Goal: Task Accomplishment & Management: Manage account settings

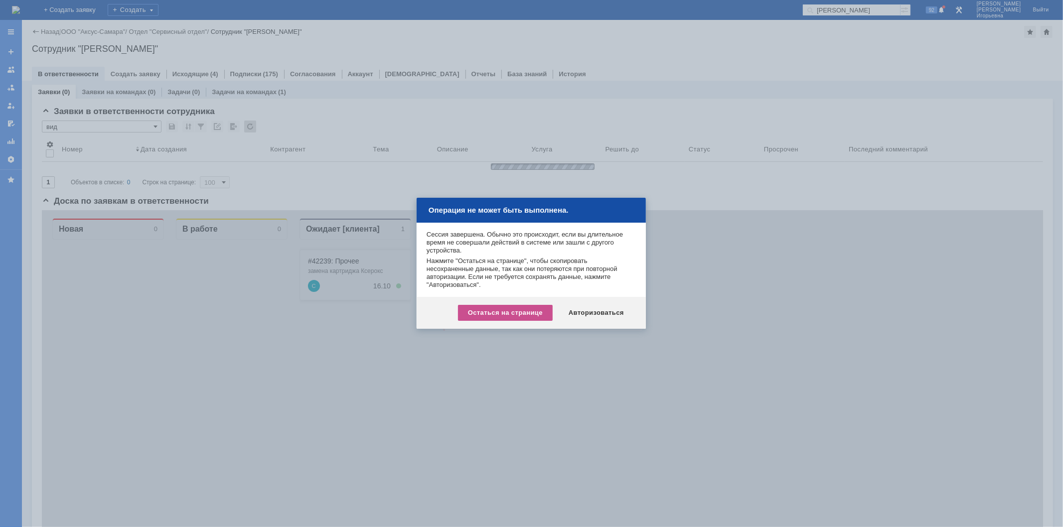
click at [511, 315] on div "Остаться на странице" at bounding box center [505, 313] width 95 height 16
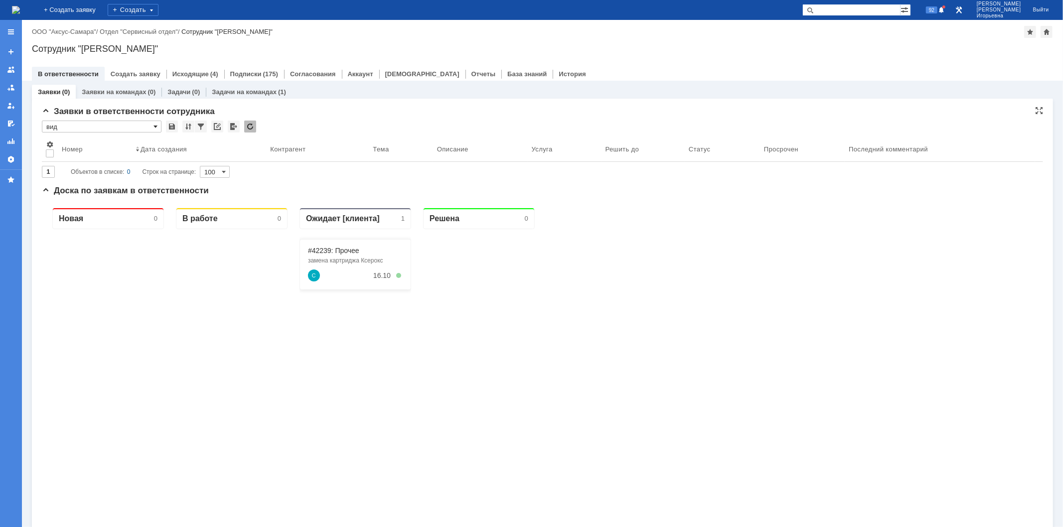
click at [157, 126] on span at bounding box center [156, 127] width 4 height 8
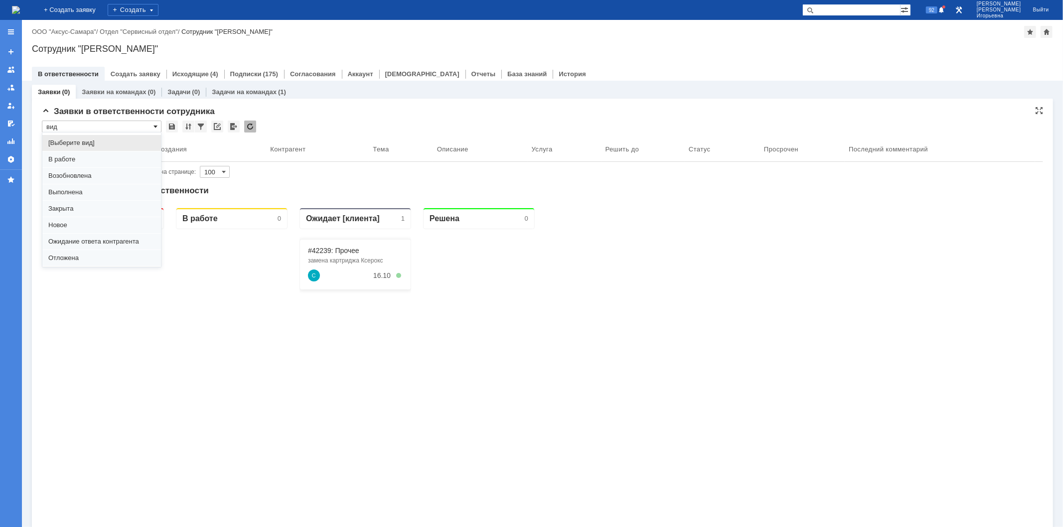
scroll to position [27, 0]
click at [80, 215] on span "Ожидание ответа контрагента" at bounding box center [101, 214] width 107 height 8
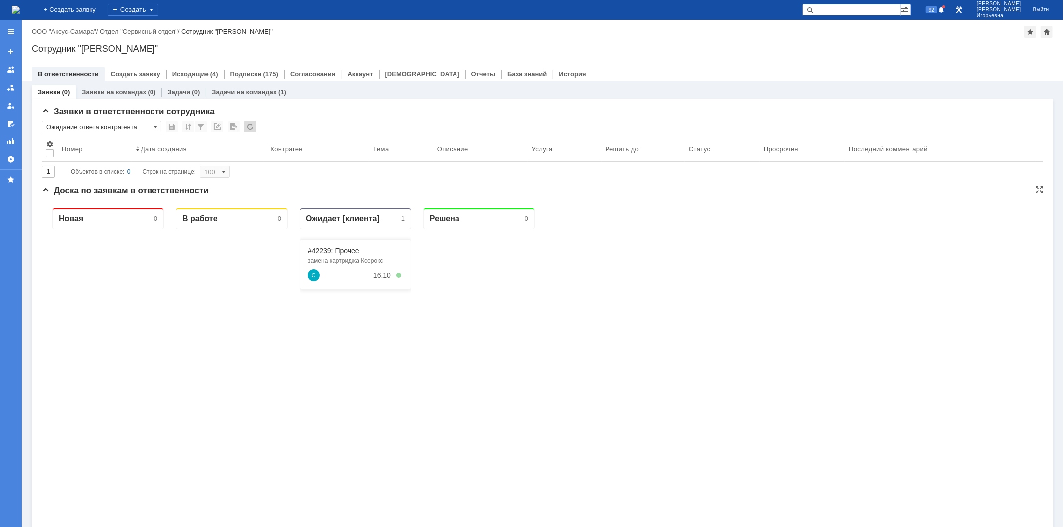
type input "Ожидание ответа контрагента"
type input "20"
click at [155, 126] on span at bounding box center [156, 127] width 4 height 8
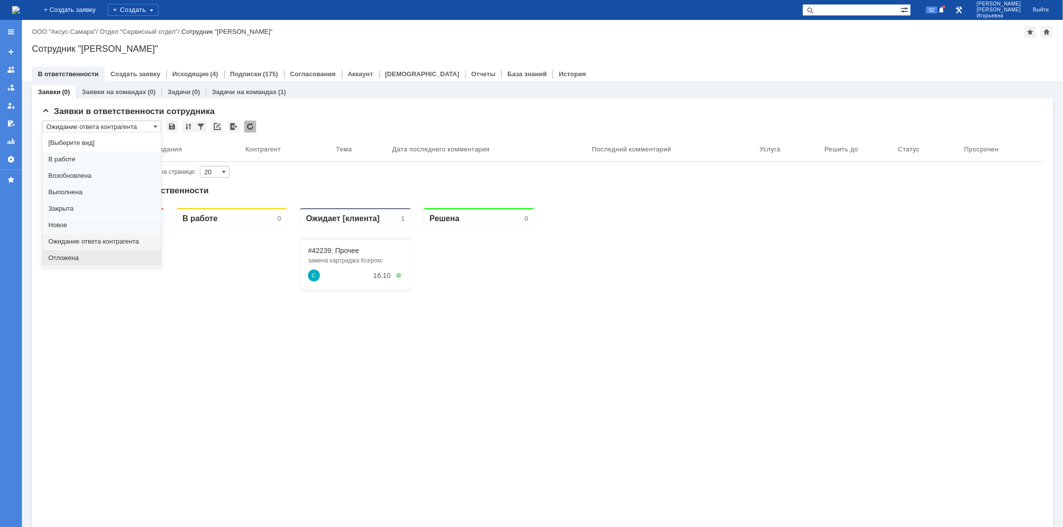
drag, startPoint x: 61, startPoint y: 258, endPoint x: 20, endPoint y: 46, distance: 215.9
click at [61, 258] on span "Отложена" at bounding box center [101, 258] width 107 height 8
type input "Отложена"
type input "100"
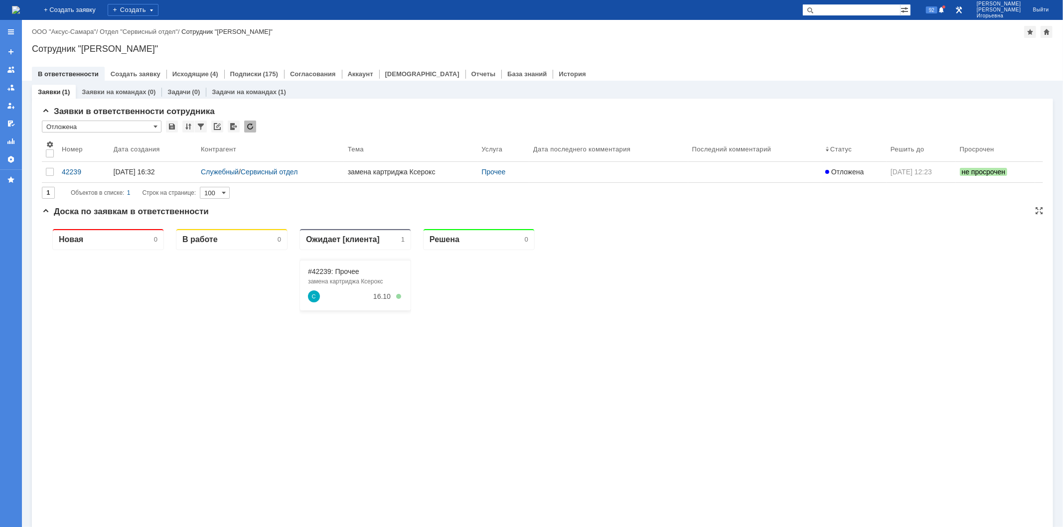
type input "Отложена"
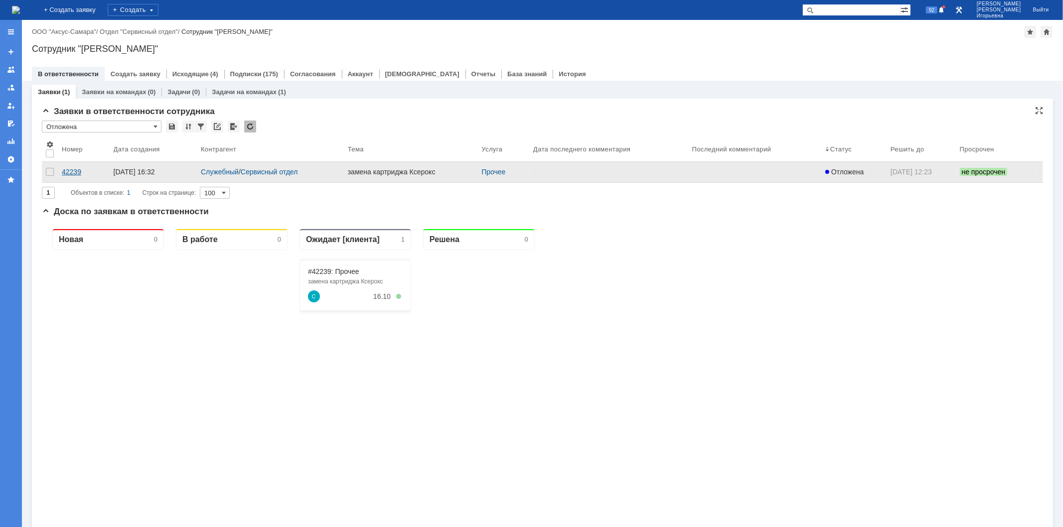
click at [69, 170] on div "42239" at bounding box center [84, 172] width 44 height 8
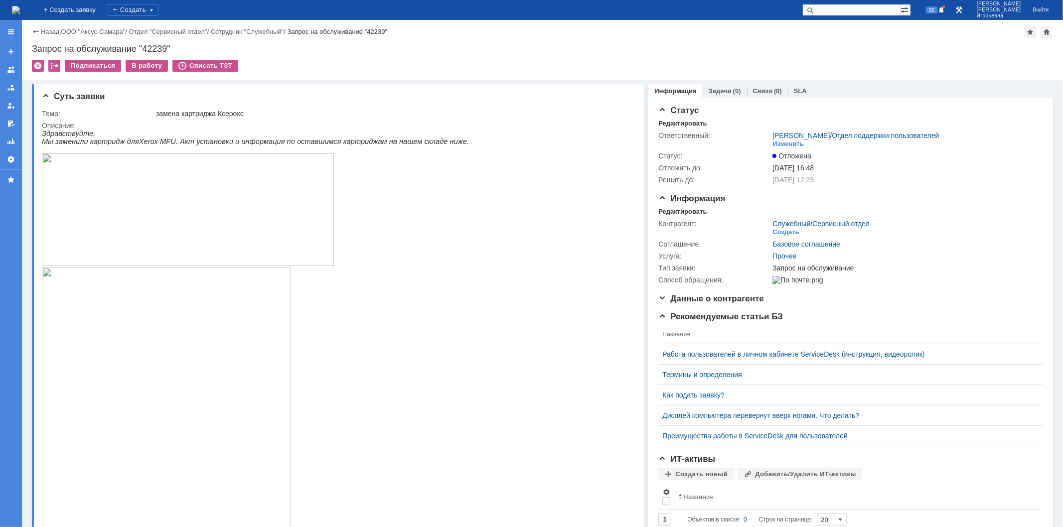
click at [20, 7] on img at bounding box center [16, 10] width 8 height 8
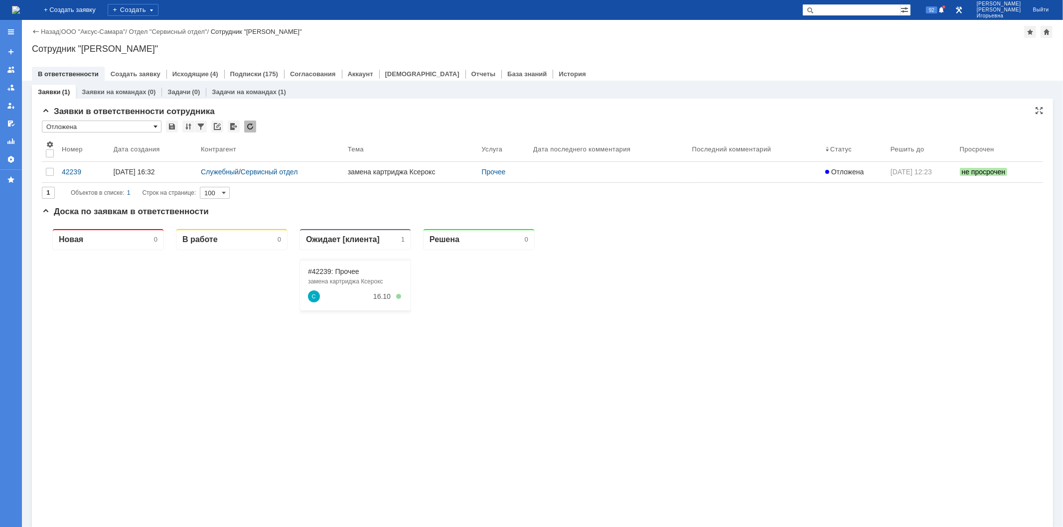
click at [156, 126] on span at bounding box center [156, 127] width 4 height 8
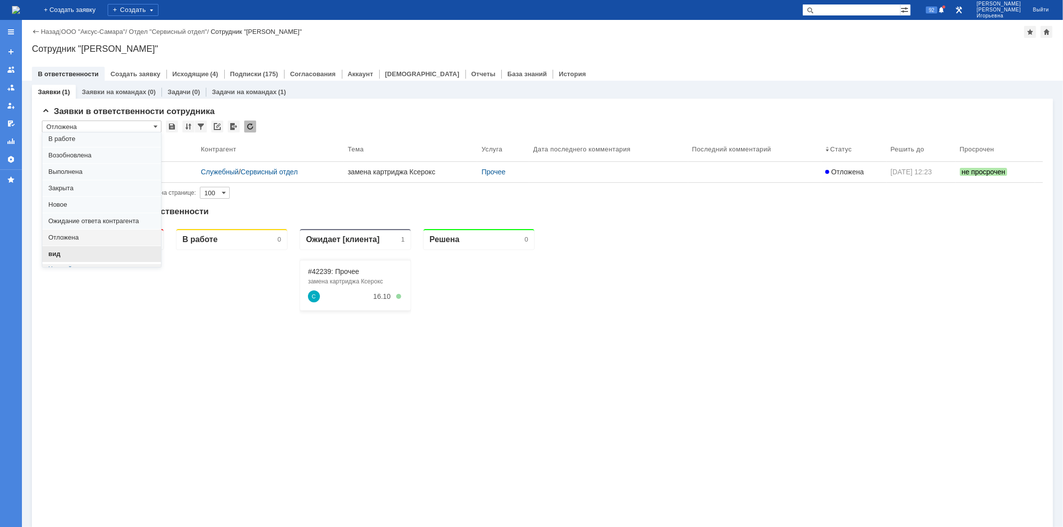
scroll to position [27, 0]
click at [66, 248] on span "вид" at bounding box center [101, 247] width 107 height 8
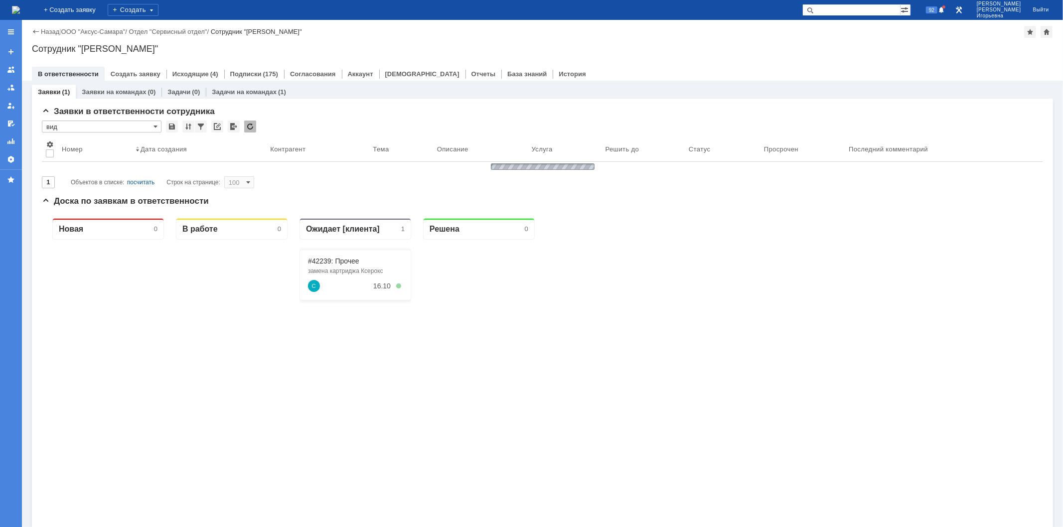
type input "вид"
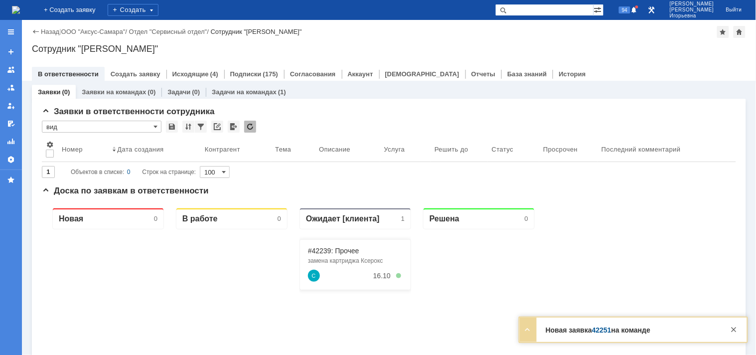
click at [593, 331] on link "42251" at bounding box center [601, 330] width 19 height 8
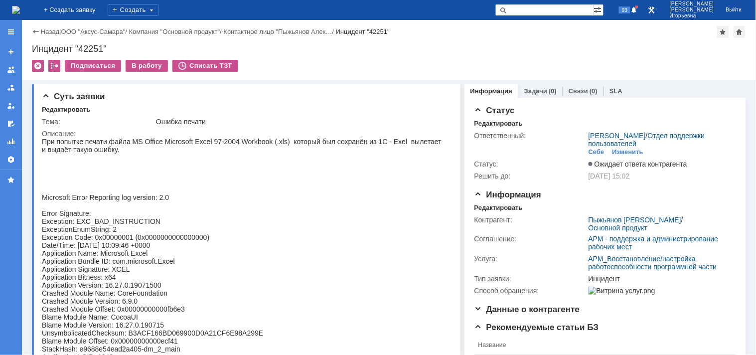
click at [20, 9] on img at bounding box center [16, 10] width 8 height 8
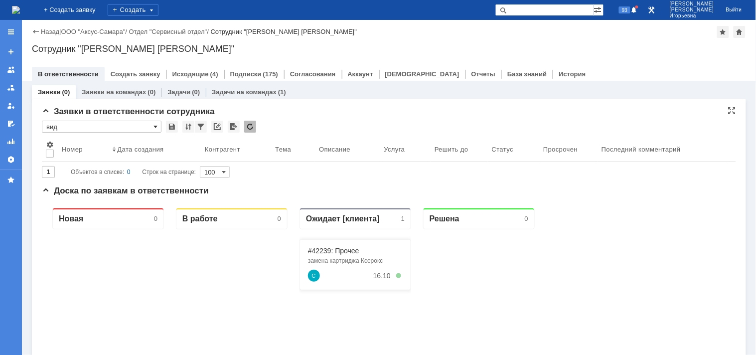
click at [154, 126] on span at bounding box center [156, 127] width 4 height 8
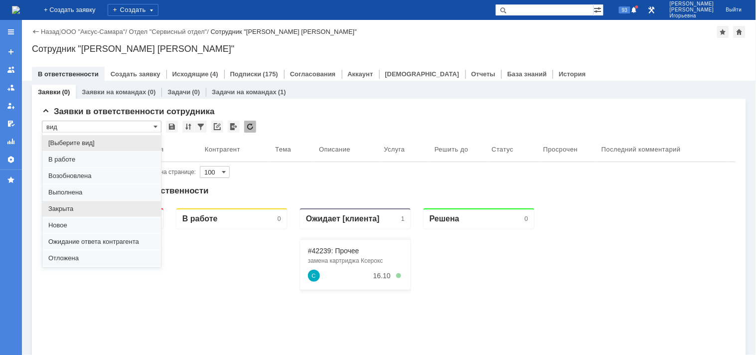
scroll to position [27, 0]
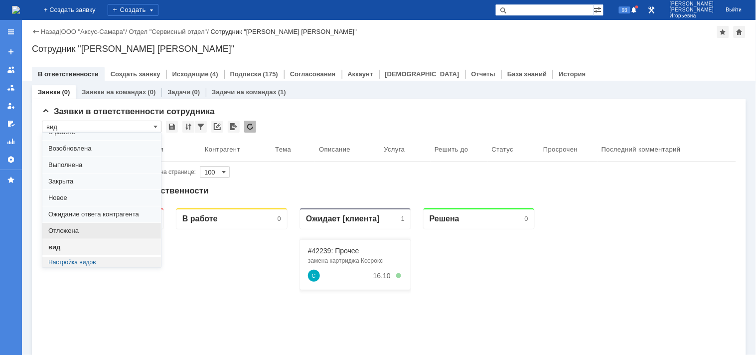
click at [67, 230] on span "Отложена" at bounding box center [101, 231] width 107 height 8
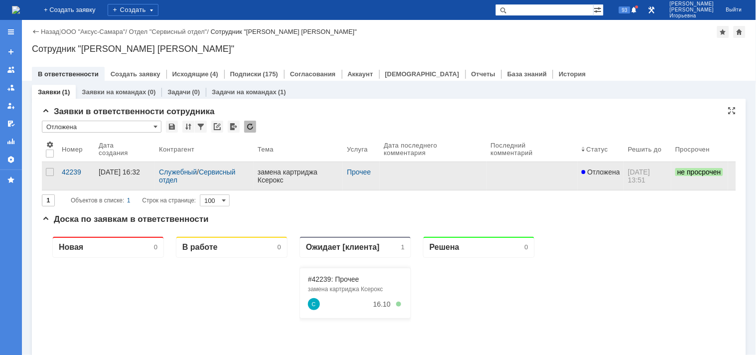
type input "Отложена"
click at [75, 171] on div "42239" at bounding box center [76, 172] width 29 height 8
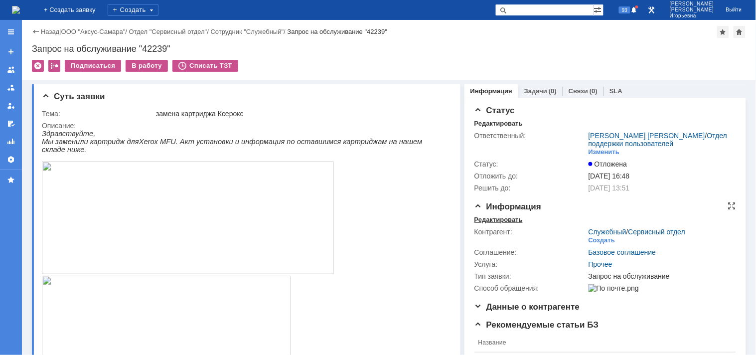
click at [484, 217] on div "Редактировать" at bounding box center [499, 220] width 48 height 8
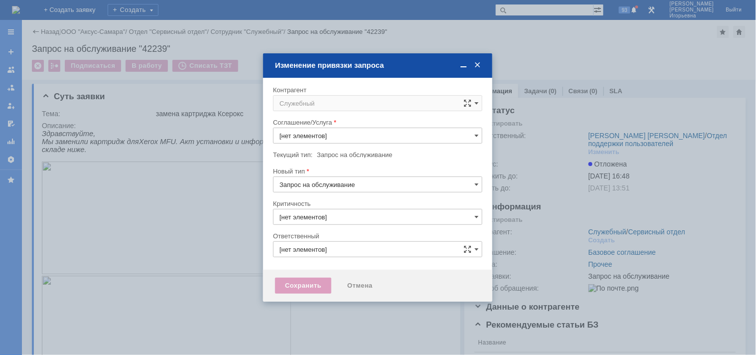
type input "3. Низкая"
type input "Носенкова Елена Игорьевна"
type input "Прочее"
type input "[не указано]"
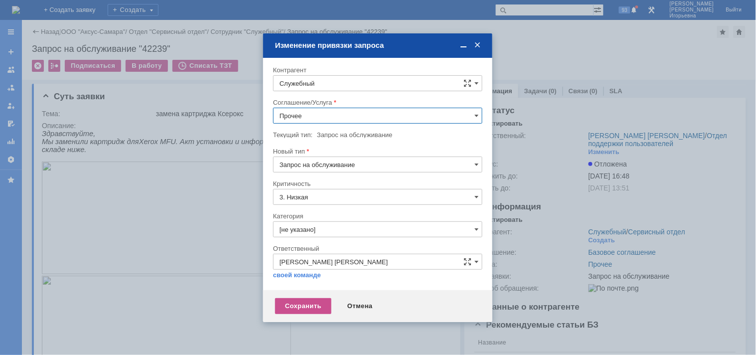
click at [323, 85] on input "Служебный" at bounding box center [377, 83] width 209 height 16
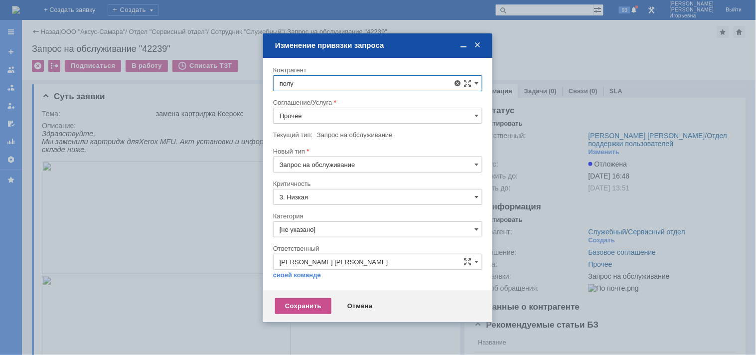
click at [340, 236] on span "Полухин Сергей" at bounding box center [344, 238] width 81 height 7
type input "Полухин Сергей"
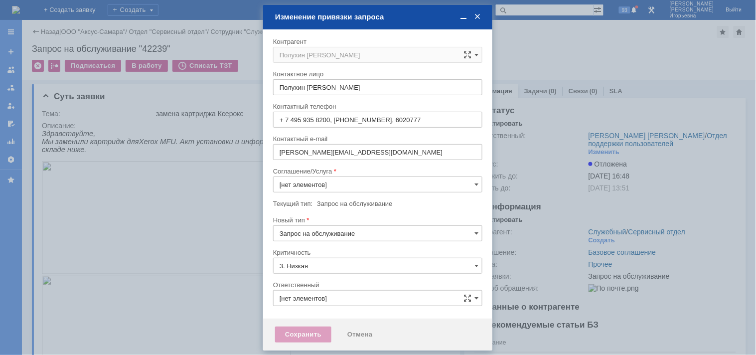
type input "Носенкова Елена Игорьевна"
type input "[не указано]"
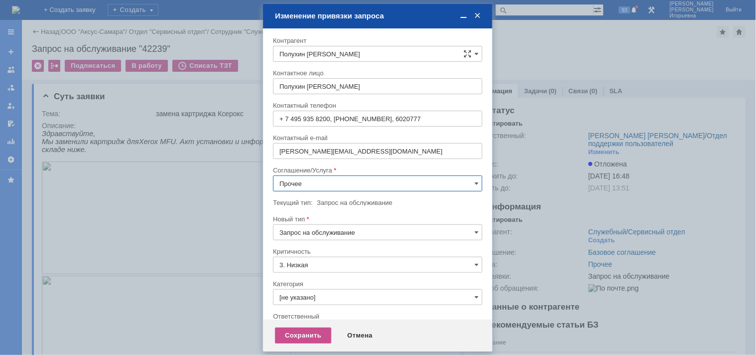
click at [329, 183] on input "Прочее" at bounding box center [377, 183] width 209 height 16
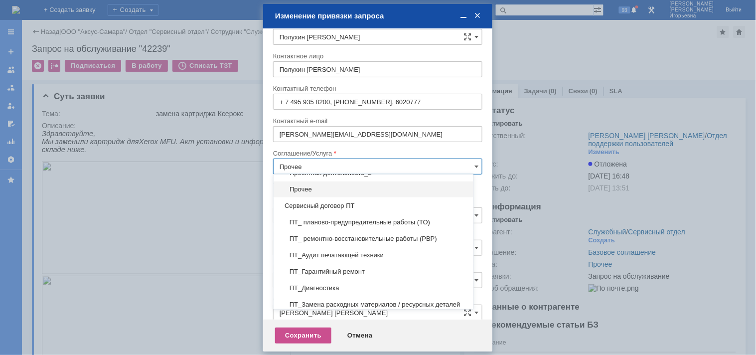
scroll to position [133, 0]
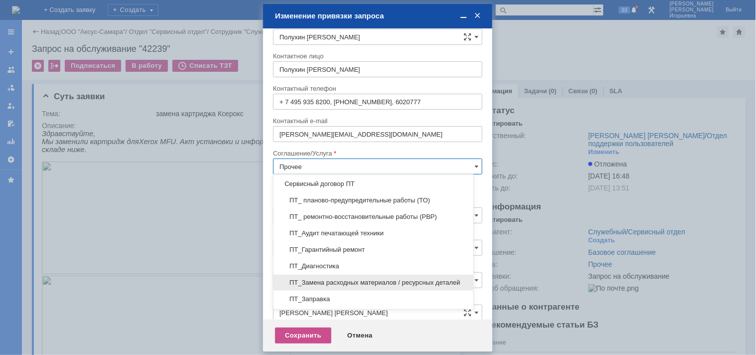
click at [323, 285] on span "ПТ_Замена расходных материалов / ресурсных деталей" at bounding box center [374, 283] width 188 height 8
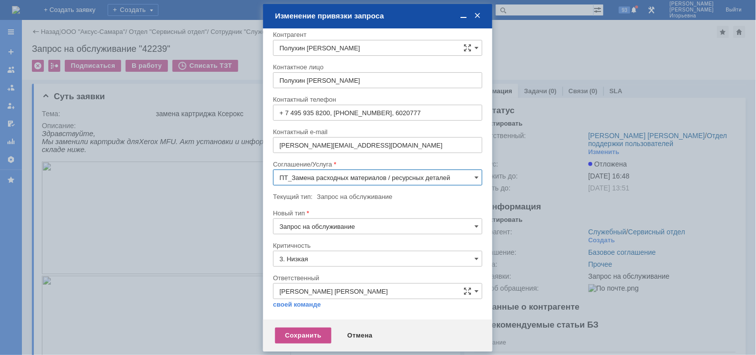
scroll to position [5, 0]
type input "ПТ_Замена расходных материалов / ресурсных деталей"
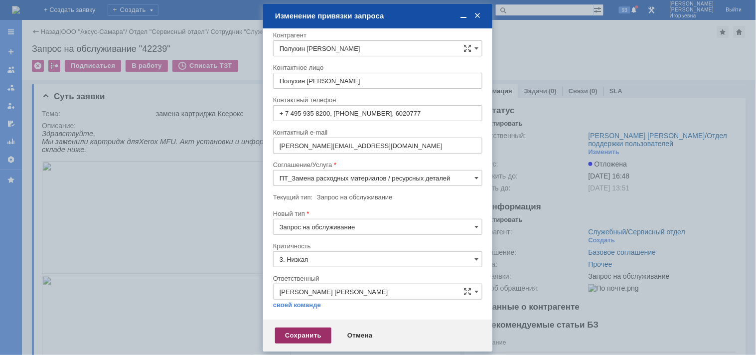
click at [300, 332] on div "Сохранить" at bounding box center [303, 336] width 56 height 16
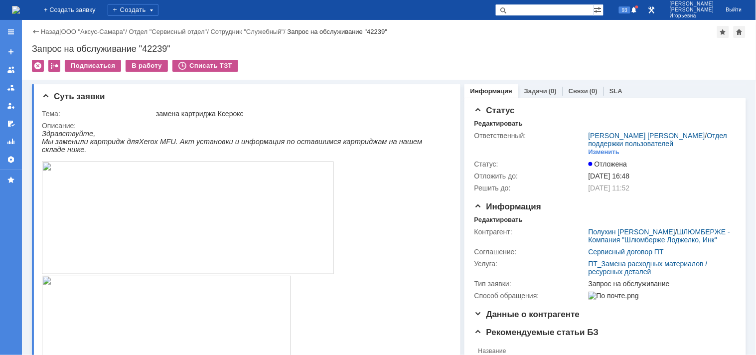
scroll to position [0, 0]
click at [161, 47] on div "Запрос на обслуживание "42239"" at bounding box center [389, 49] width 714 height 10
copy div "42239"
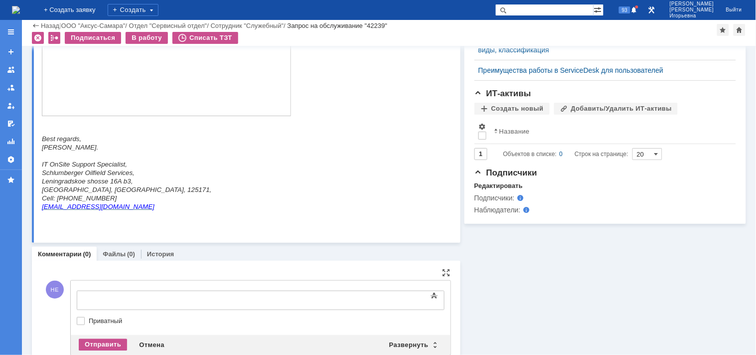
scroll to position [498, 0]
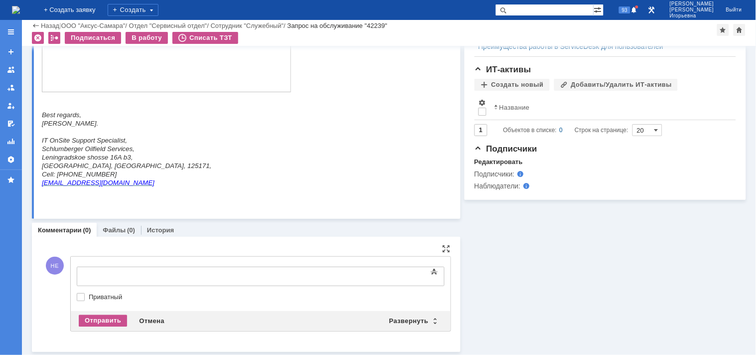
drag, startPoint x: 137, startPoint y: 276, endPoint x: 211, endPoint y: 272, distance: 74.4
click at [137, 274] on div at bounding box center [158, 275] width 142 height 8
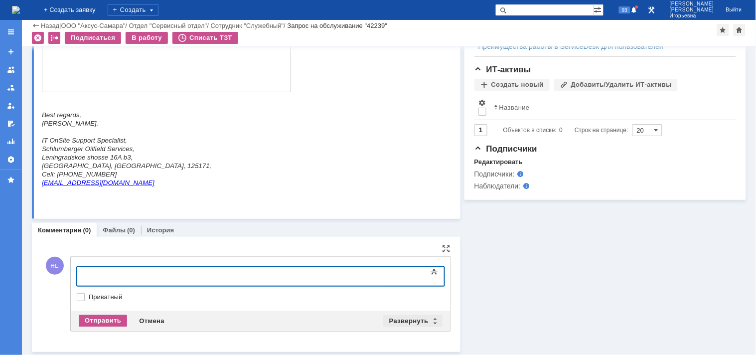
click at [430, 318] on div "Развернуть" at bounding box center [412, 321] width 59 height 12
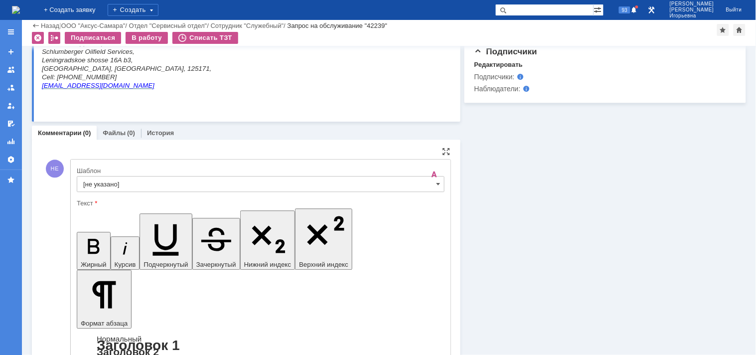
scroll to position [663, 0]
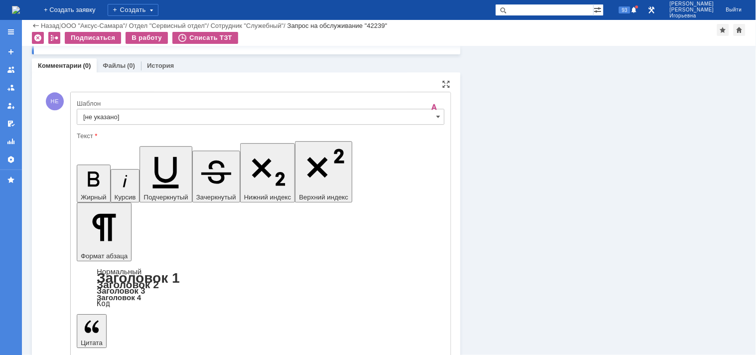
click at [181, 113] on input "[не указано]" at bounding box center [261, 117] width 368 height 16
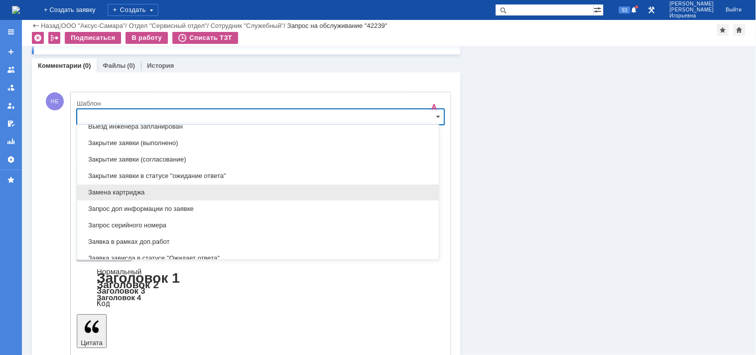
scroll to position [515, 0]
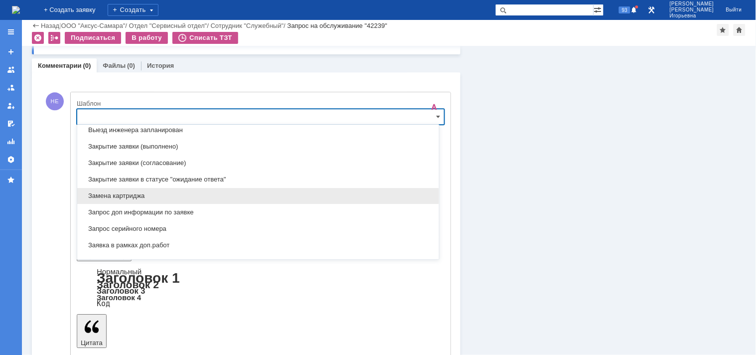
click at [103, 196] on span "Замена картриджа" at bounding box center [258, 196] width 350 height 8
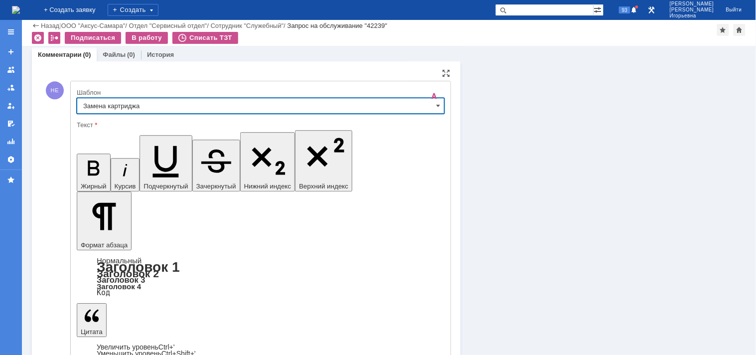
type input "Замена картриджа"
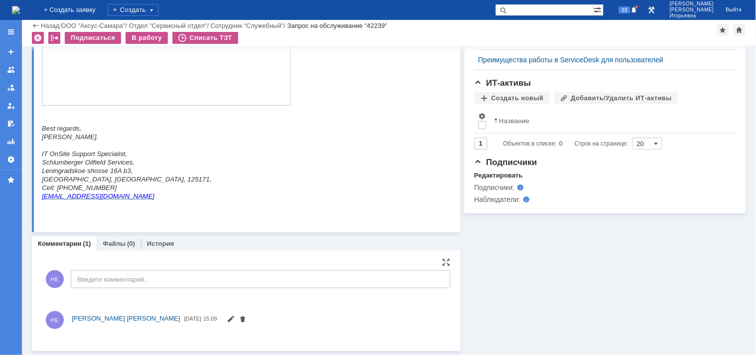
scroll to position [567, 0]
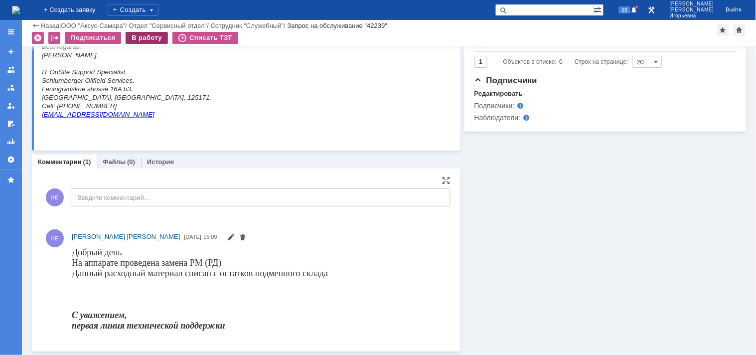
click at [150, 37] on div "В работу" at bounding box center [147, 38] width 42 height 12
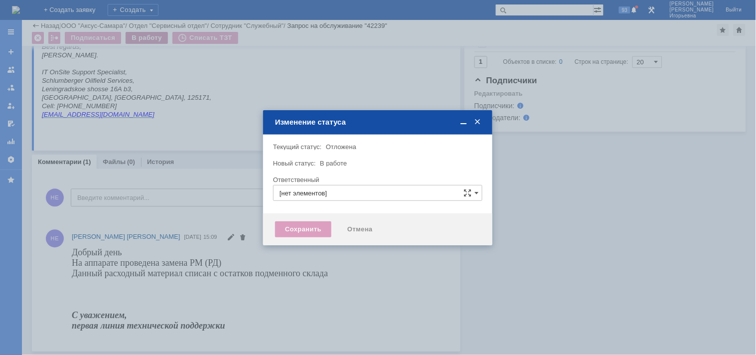
type input "Носенкова Елена Игорьевна"
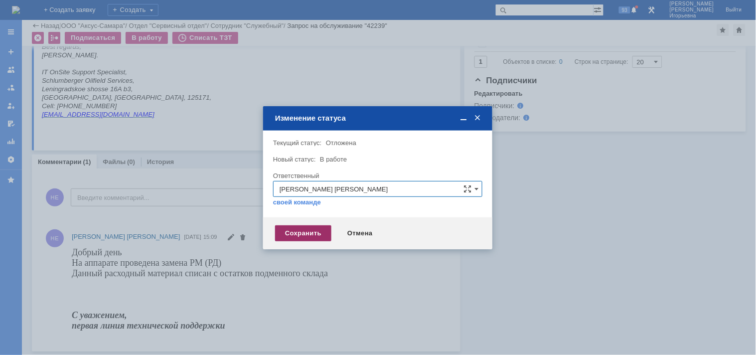
click at [289, 231] on div "Сохранить" at bounding box center [303, 233] width 56 height 16
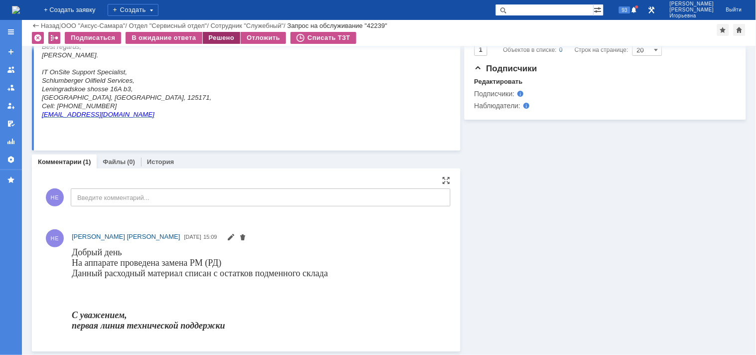
click at [222, 37] on div "Решено" at bounding box center [222, 38] width 38 height 12
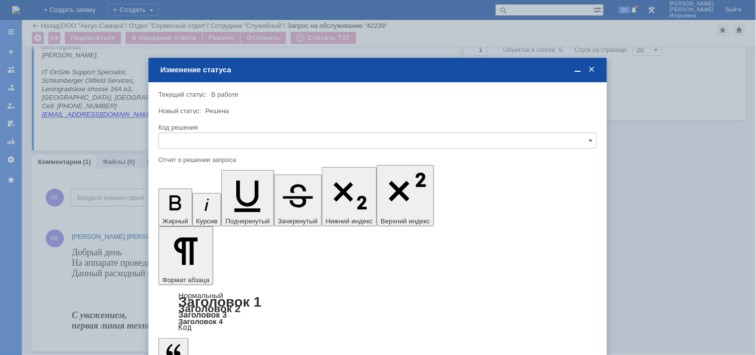
scroll to position [0, 0]
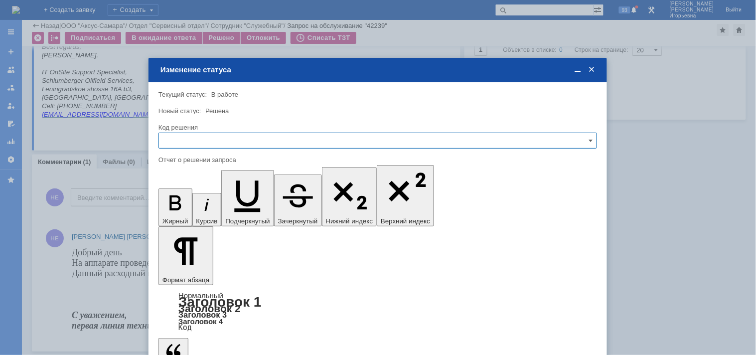
click at [182, 137] on input "text" at bounding box center [378, 141] width 439 height 16
drag, startPoint x: 186, startPoint y: 205, endPoint x: 53, endPoint y: 71, distance: 188.9
click at [186, 205] on span "Решено" at bounding box center [378, 208] width 426 height 8
type input "Решено"
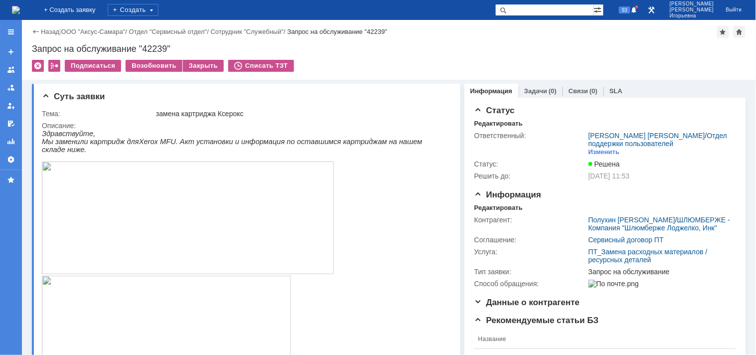
click at [20, 7] on img at bounding box center [16, 10] width 8 height 8
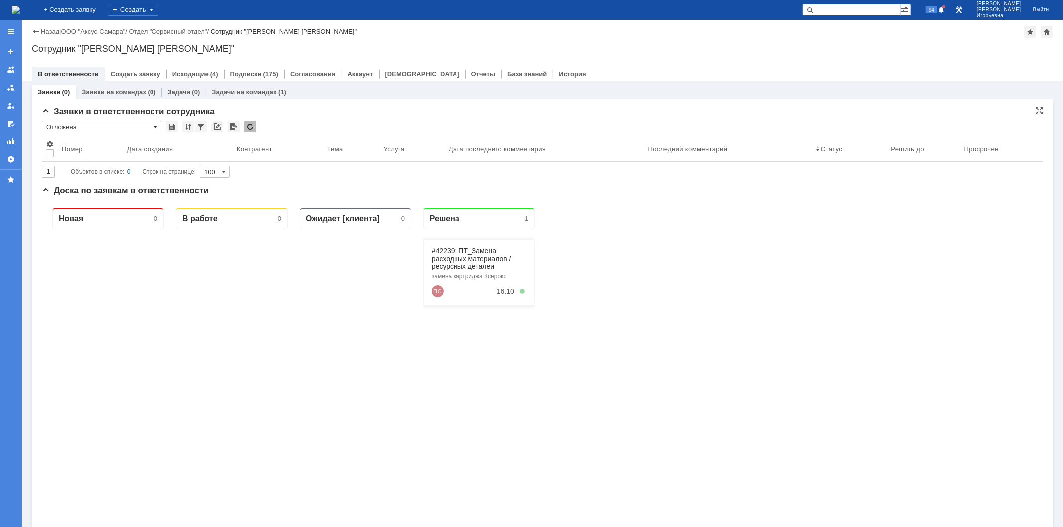
click at [155, 126] on span at bounding box center [156, 127] width 4 height 8
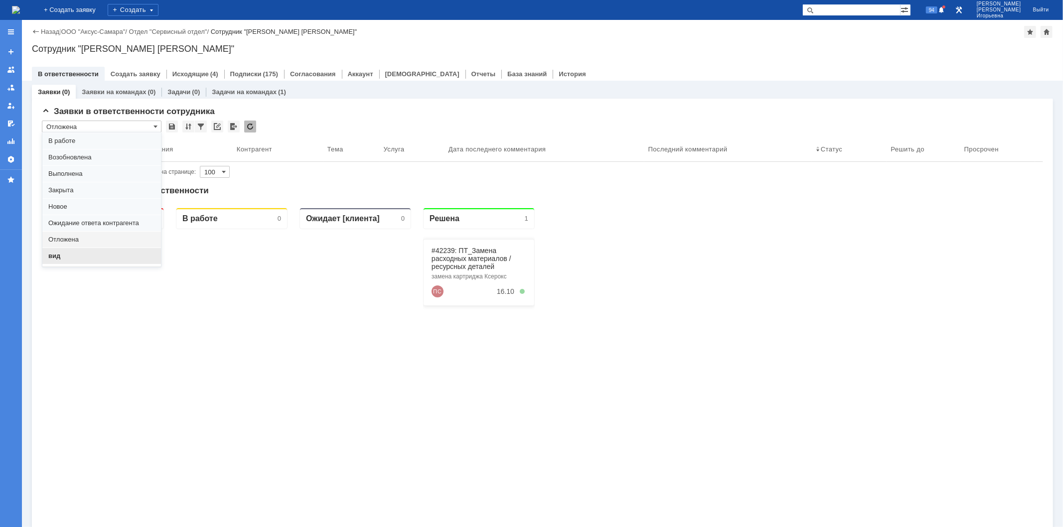
scroll to position [27, 0]
click at [58, 246] on span "вид" at bounding box center [101, 247] width 107 height 8
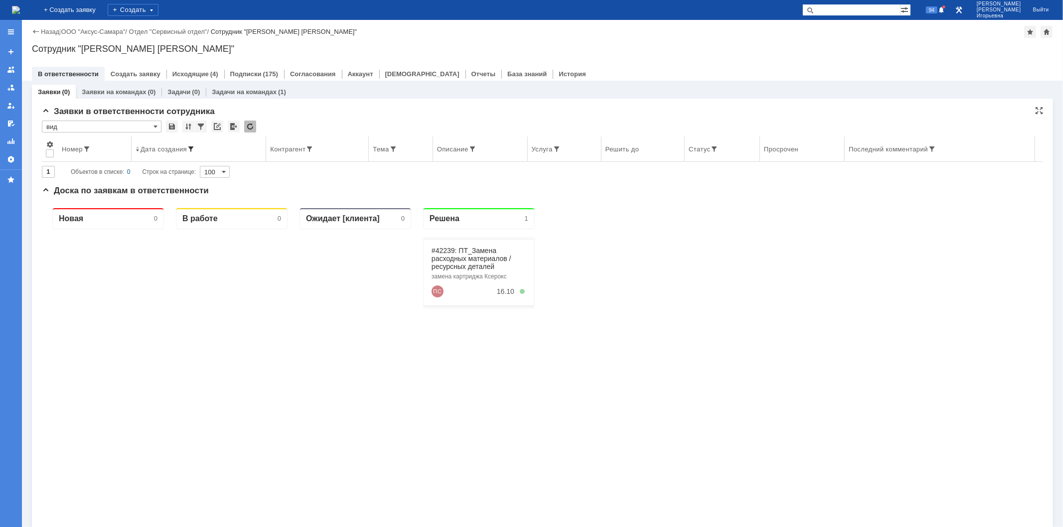
type input "вид"
click at [202, 125] on div at bounding box center [201, 127] width 12 height 12
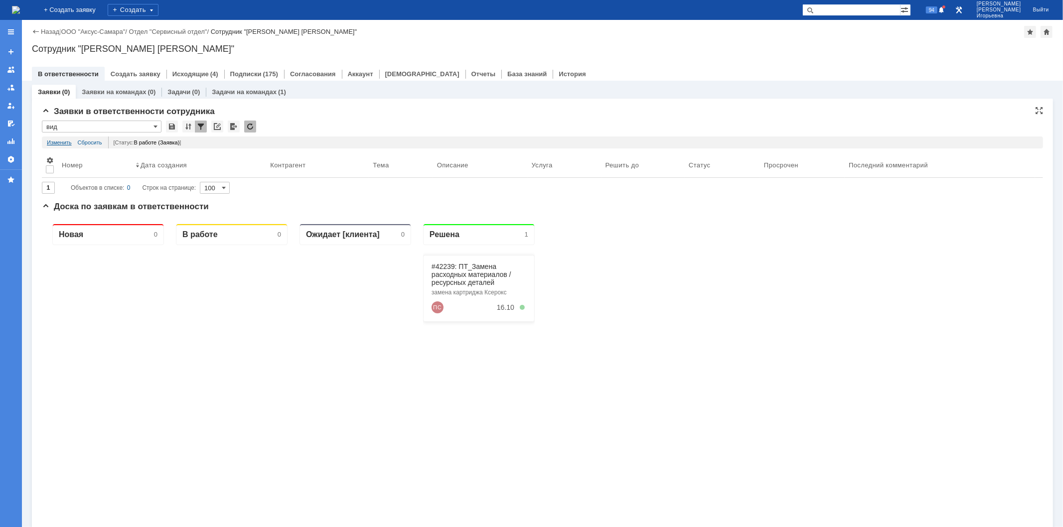
click at [61, 143] on link "Изменить" at bounding box center [59, 143] width 25 height 12
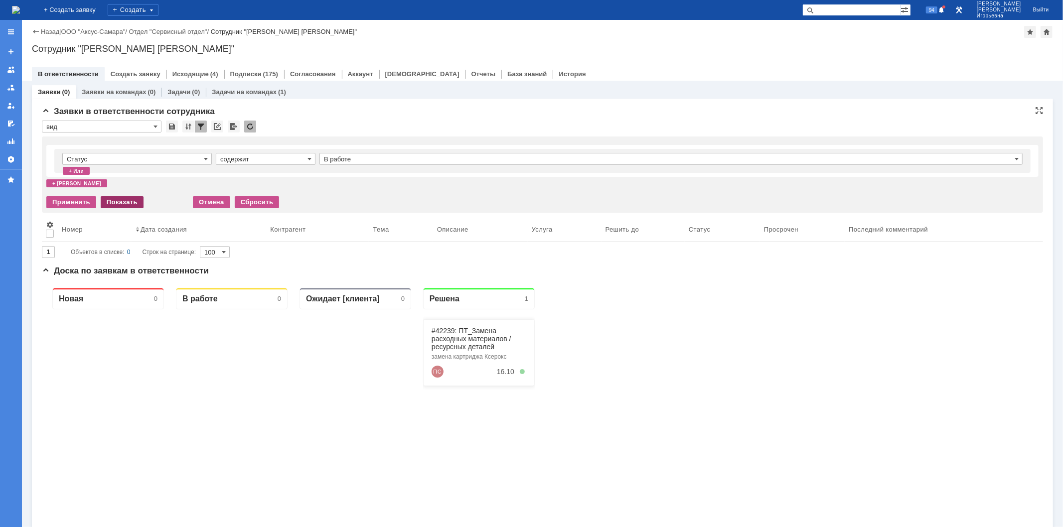
click at [117, 200] on div "Показать" at bounding box center [122, 202] width 43 height 12
click at [756, 159] on span at bounding box center [1017, 159] width 4 height 8
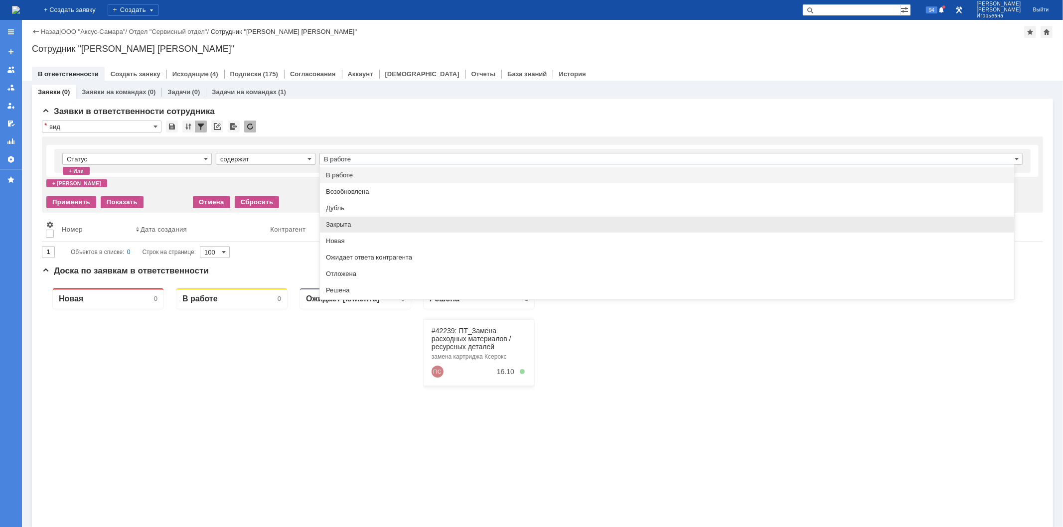
click at [341, 223] on span "Закрыта" at bounding box center [667, 225] width 682 height 8
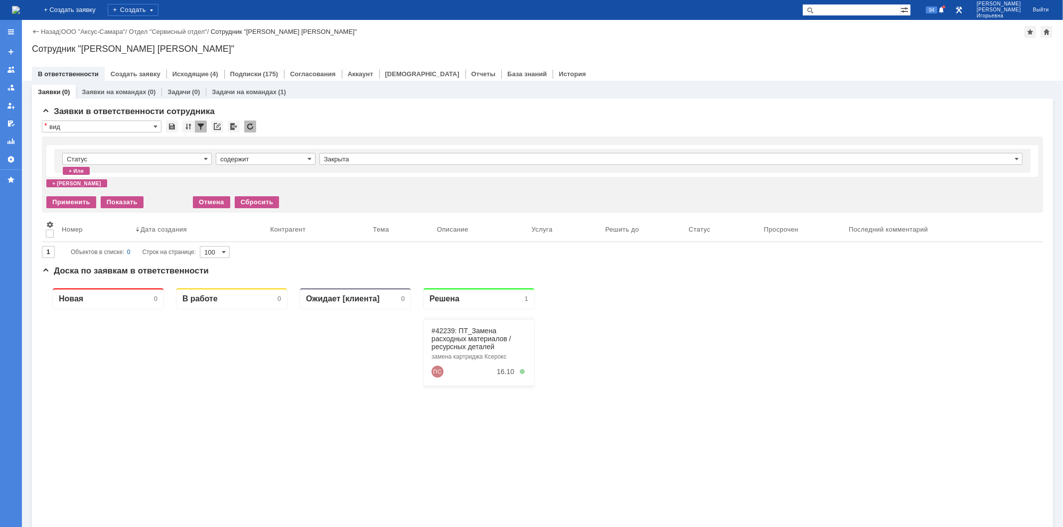
type input "Закрыта"
click at [55, 183] on div "+ и" at bounding box center [76, 183] width 61 height 8
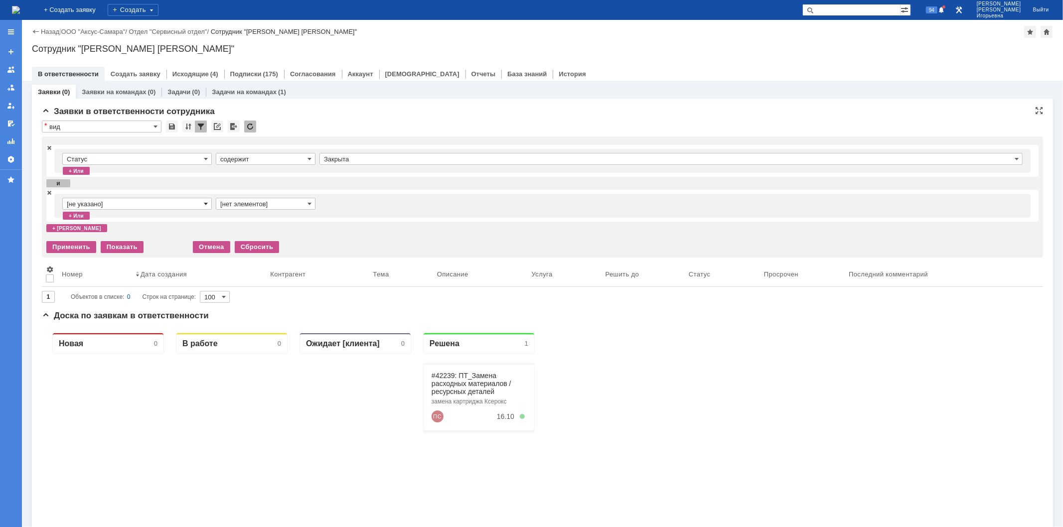
click at [206, 203] on span at bounding box center [206, 204] width 4 height 8
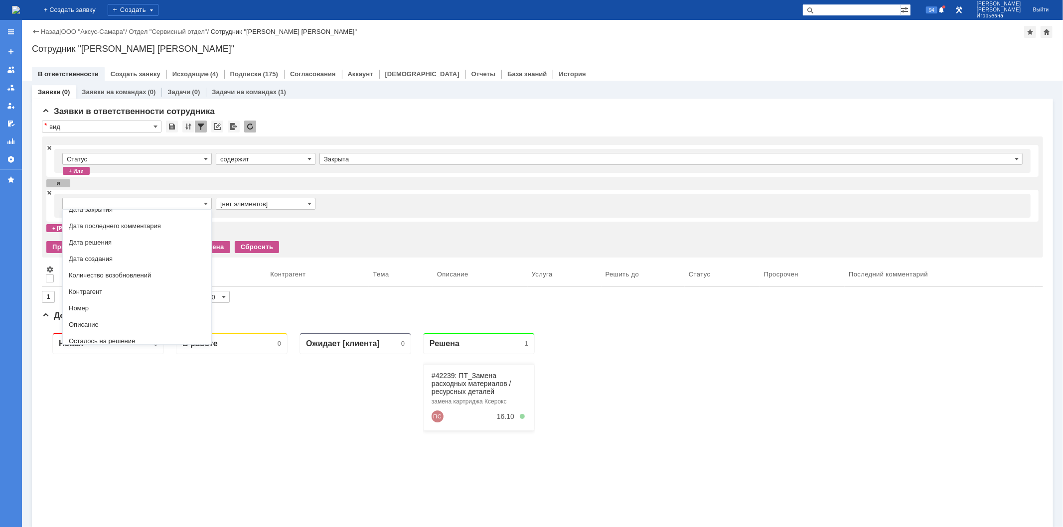
scroll to position [40, 0]
click at [92, 283] on span "Дата создания" at bounding box center [137, 279] width 137 height 8
type input "Дата создания"
type input "с ... по"
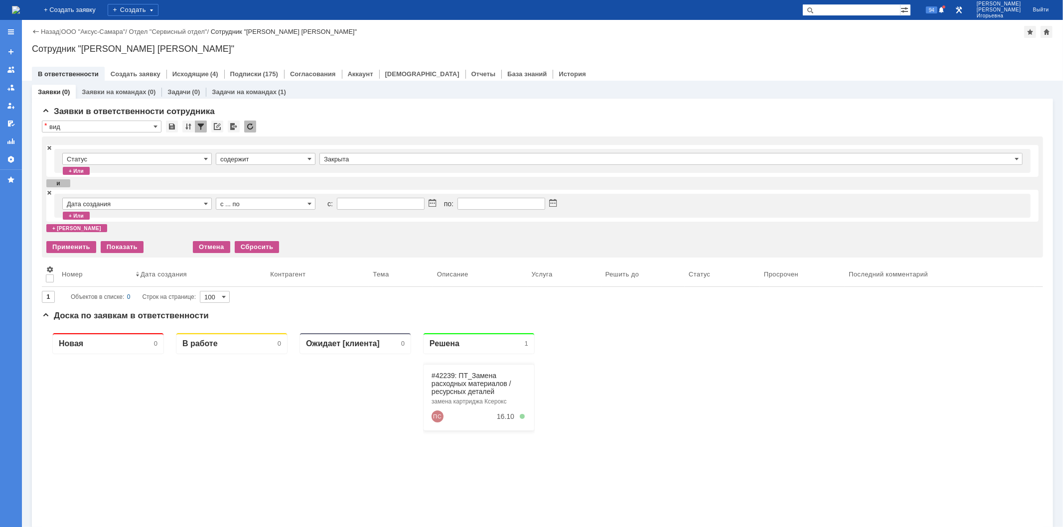
type input "Дата создания"
click at [432, 203] on span at bounding box center [432, 204] width 7 height 8
click at [364, 226] on div at bounding box center [364, 226] width 7 height 6
click at [365, 226] on div at bounding box center [364, 226] width 7 height 6
click at [381, 268] on div "20" at bounding box center [382, 272] width 10 height 8
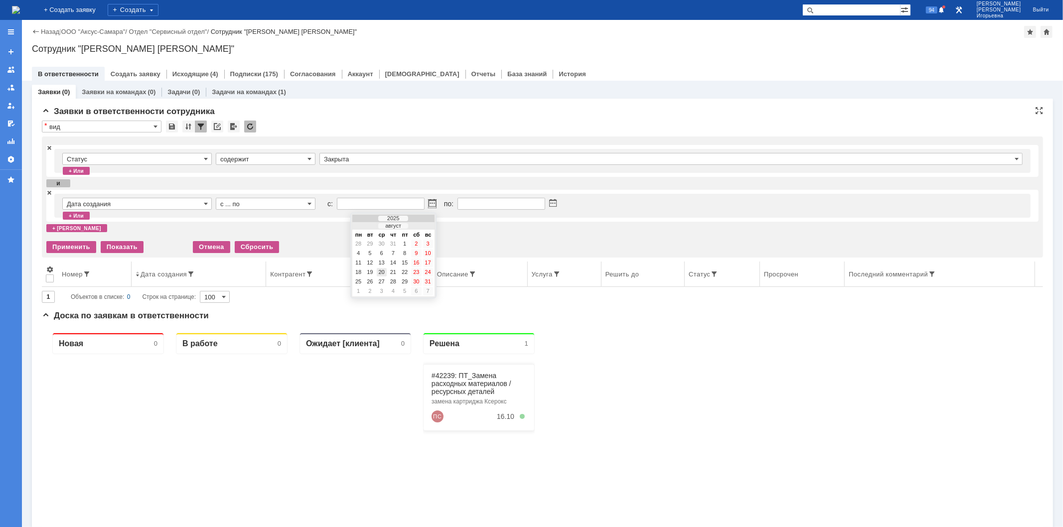
type input "20.08.2025 00:00"
click at [554, 200] on span at bounding box center [552, 204] width 7 height 8
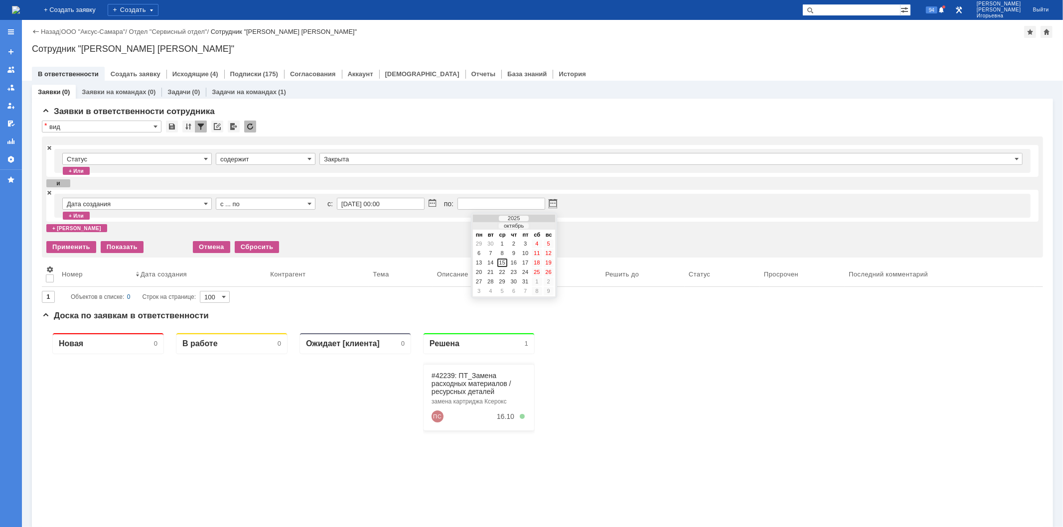
click at [485, 227] on div at bounding box center [485, 226] width 7 height 6
click at [491, 288] on div "30" at bounding box center [491, 291] width 10 height 8
type input "30.09.2025 23:59"
click at [60, 227] on div "+ и" at bounding box center [76, 228] width 61 height 8
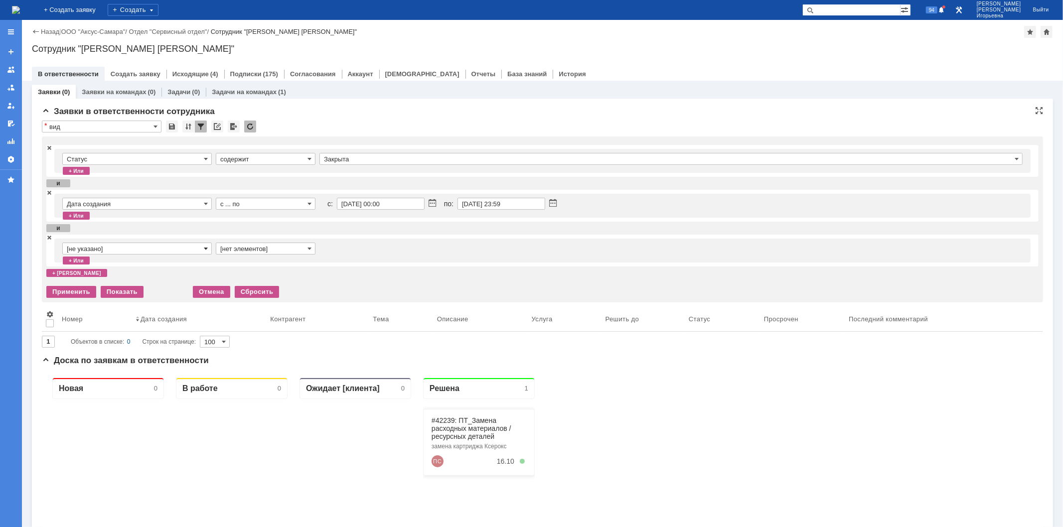
click at [206, 247] on span at bounding box center [206, 249] width 4 height 8
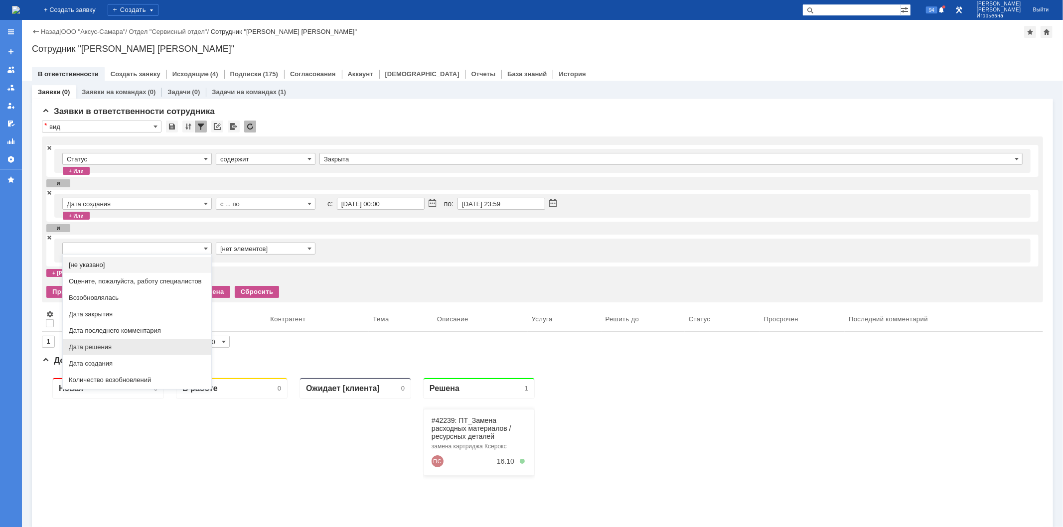
click at [110, 351] on span "Дата решения" at bounding box center [137, 347] width 137 height 8
type input "Дата решения"
type input "с ... по"
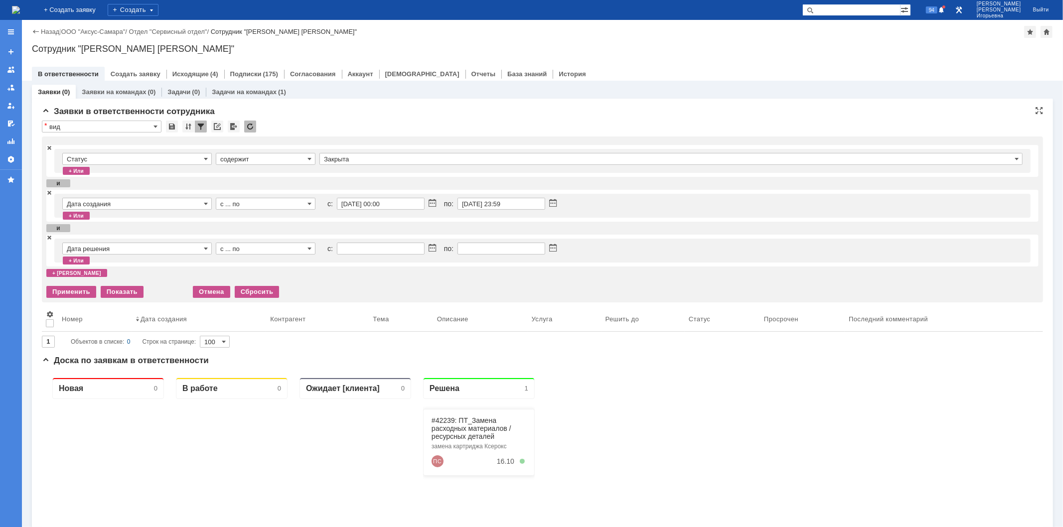
type input "Дата решения"
click at [434, 246] on span at bounding box center [432, 249] width 7 height 8
click at [365, 270] on div at bounding box center [364, 271] width 7 height 6
click at [357, 296] on div "1" at bounding box center [358, 298] width 10 height 8
type input "01.09.2025 00:00"
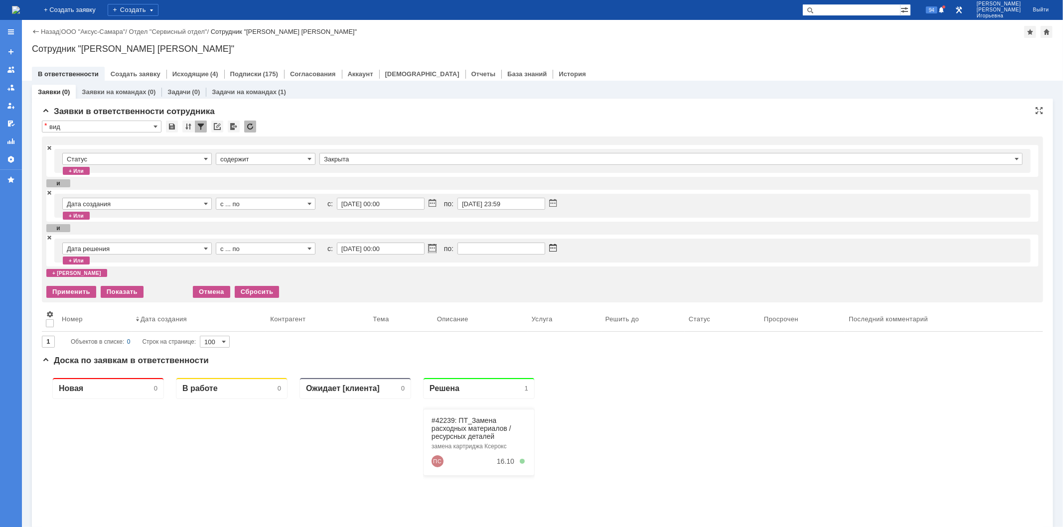
click at [551, 248] on span at bounding box center [552, 249] width 7 height 8
click at [486, 270] on div at bounding box center [485, 271] width 7 height 6
click at [488, 332] on div "30" at bounding box center [491, 336] width 10 height 8
type input "30.09.2025 23:59"
click at [71, 293] on div "Применить" at bounding box center [71, 292] width 50 height 12
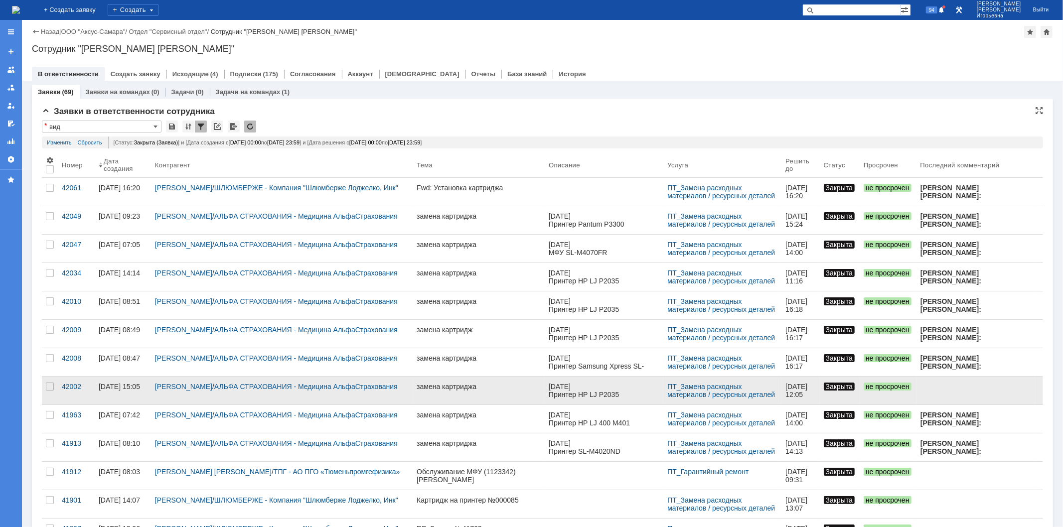
scroll to position [0, 0]
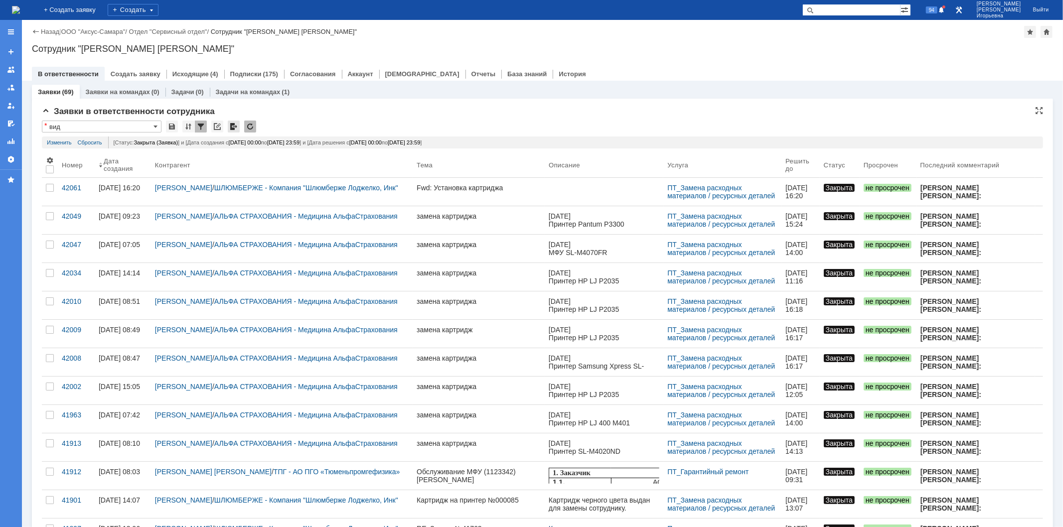
click at [233, 125] on div at bounding box center [234, 127] width 12 height 12
click at [19, 9] on img at bounding box center [16, 10] width 8 height 8
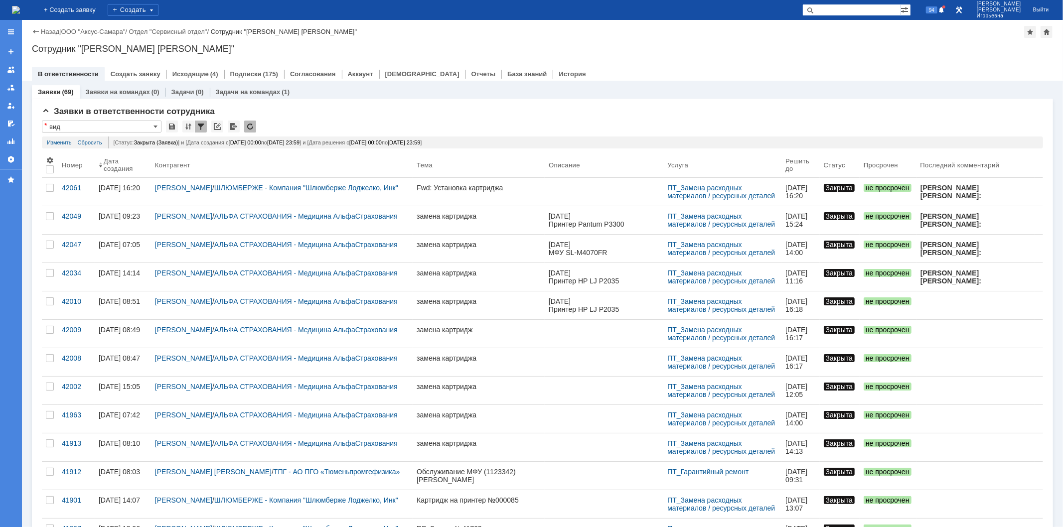
click at [20, 6] on img at bounding box center [16, 10] width 8 height 8
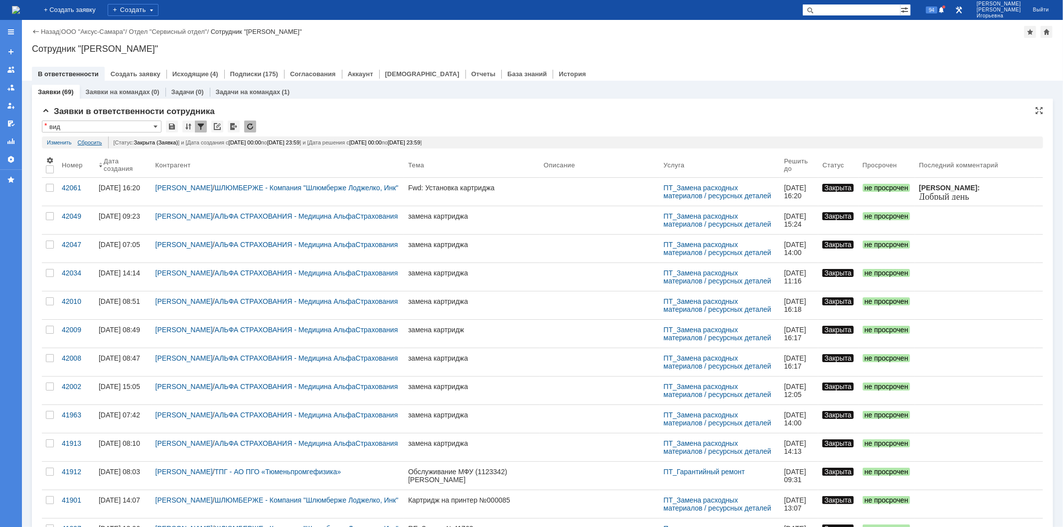
click at [90, 143] on link "Сбросить" at bounding box center [90, 143] width 24 height 12
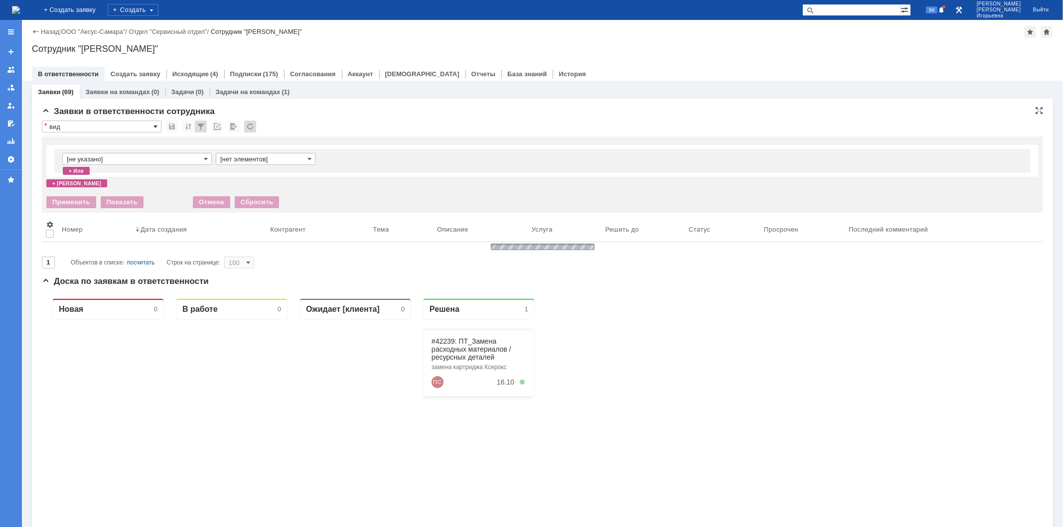
click at [157, 125] on span at bounding box center [156, 127] width 4 height 8
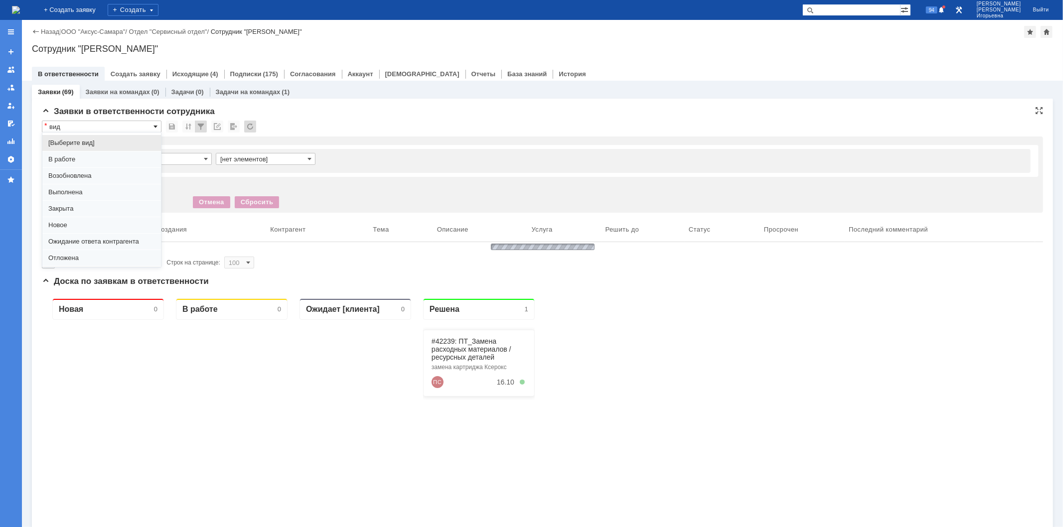
scroll to position [27, 0]
click at [60, 245] on span "вид" at bounding box center [101, 247] width 107 height 8
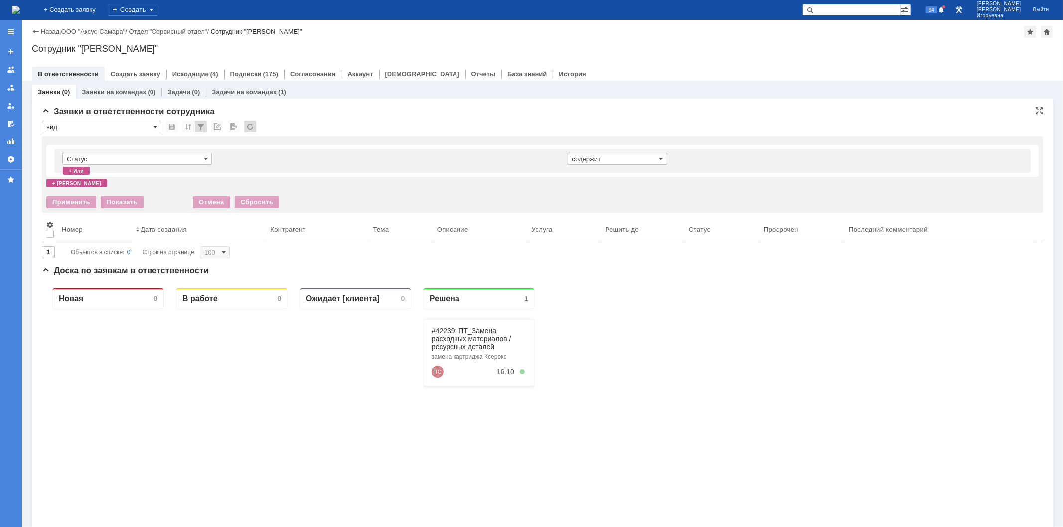
click at [155, 126] on span at bounding box center [156, 127] width 4 height 8
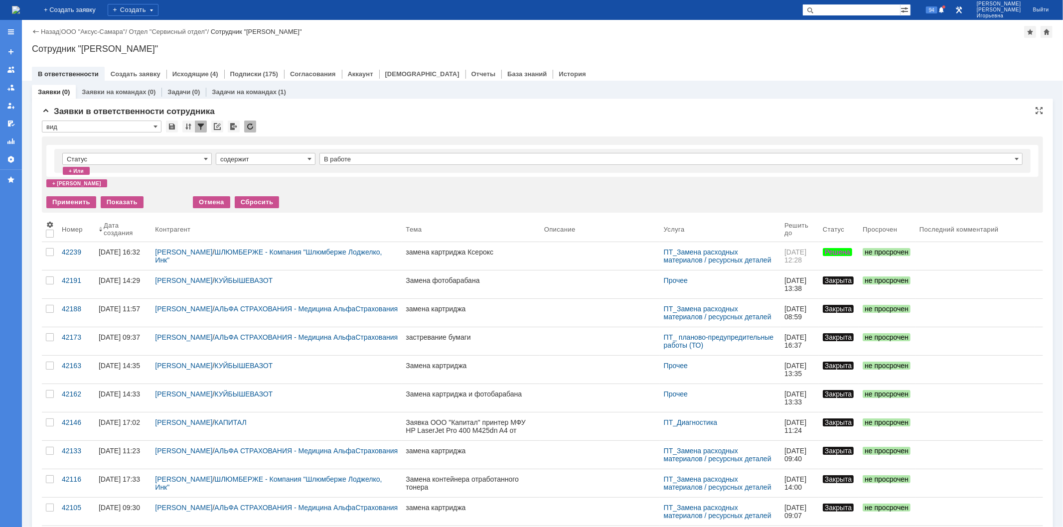
click at [329, 108] on div "Заявки в ответственности сотрудника" at bounding box center [542, 112] width 1001 height 10
type input "вид"
click at [126, 92] on div "Заявки на командах (0)" at bounding box center [119, 92] width 86 height 14
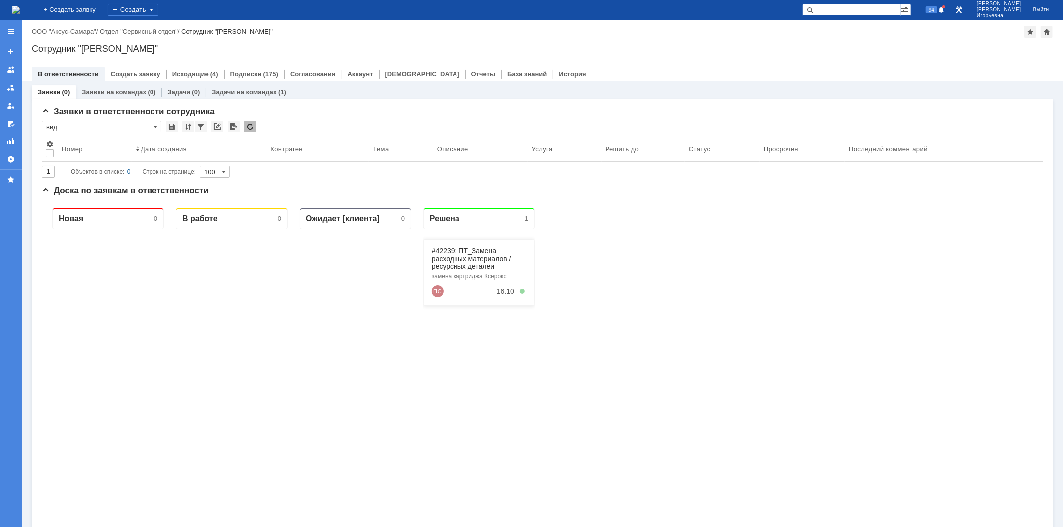
click at [130, 92] on link "Заявки на командах" at bounding box center [114, 91] width 64 height 7
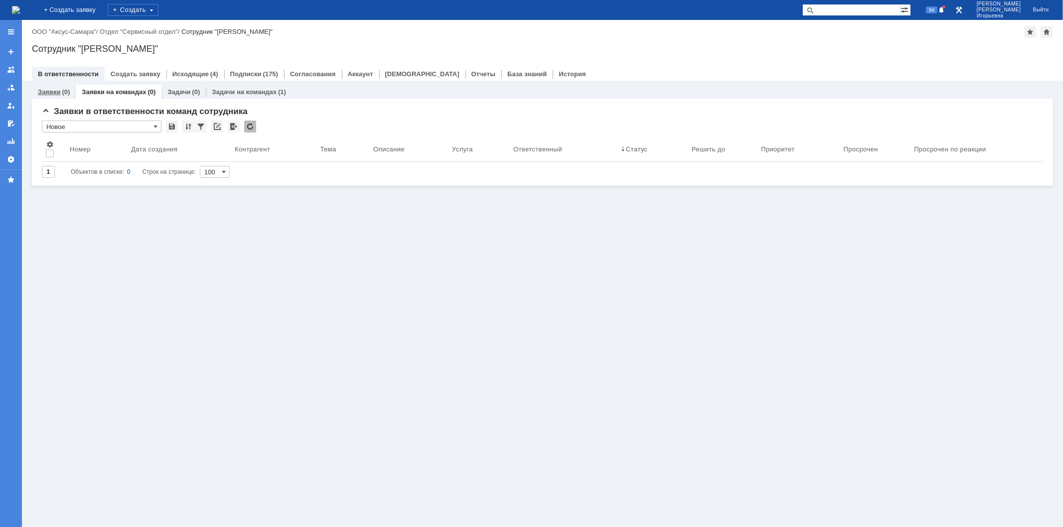
click at [49, 93] on link "Заявки" at bounding box center [49, 91] width 22 height 7
